Goal: Information Seeking & Learning: Learn about a topic

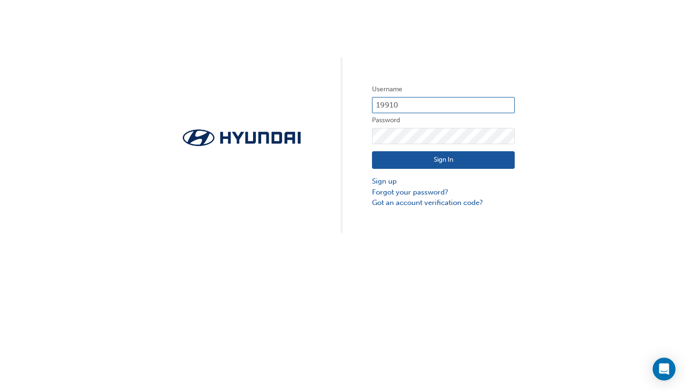
type input "19910"
click at [443, 160] on button "Sign In" at bounding box center [443, 160] width 143 height 18
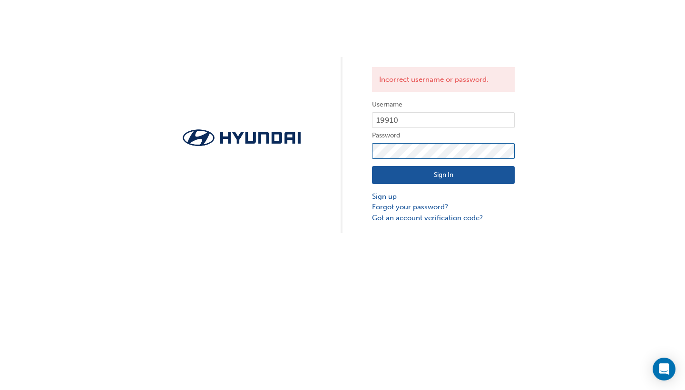
click at [443, 175] on button "Sign In" at bounding box center [443, 175] width 143 height 18
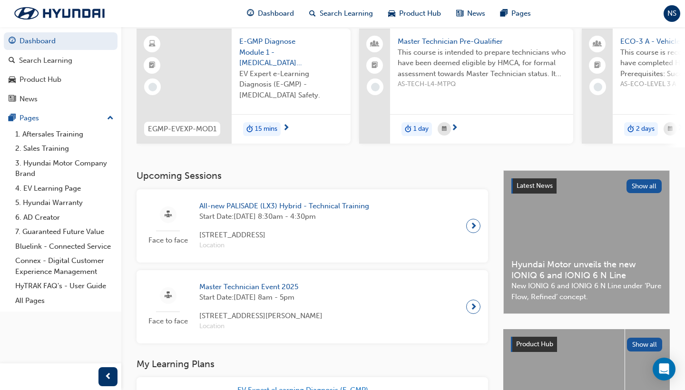
scroll to position [72, 0]
click at [261, 289] on span "Master Technician Event 2025" at bounding box center [260, 286] width 123 height 11
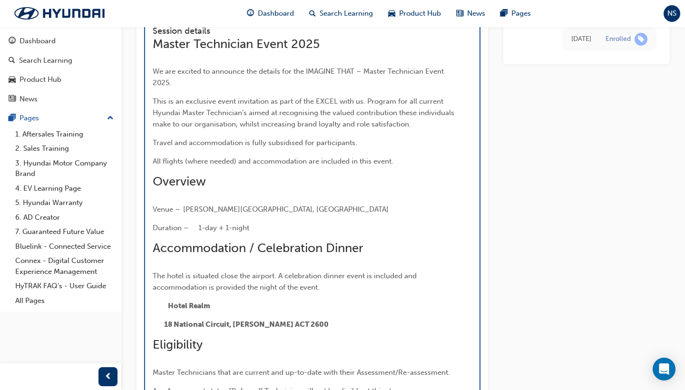
scroll to position [1268, 0]
